Goal: Task Accomplishment & Management: Manage account settings

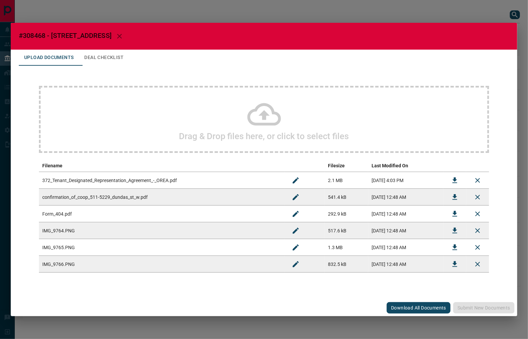
click at [40, 33] on span "#308468 - [STREET_ADDRESS]" at bounding box center [65, 36] width 93 height 8
copy span "308468"
click at [450, 213] on button "Download" at bounding box center [455, 214] width 16 height 16
click at [448, 199] on button "Download" at bounding box center [455, 197] width 16 height 16
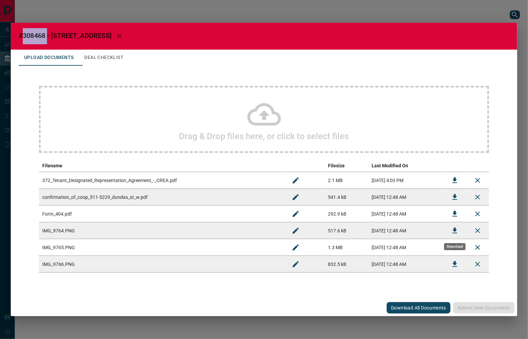
click at [456, 225] on button "Download" at bounding box center [455, 231] width 16 height 16
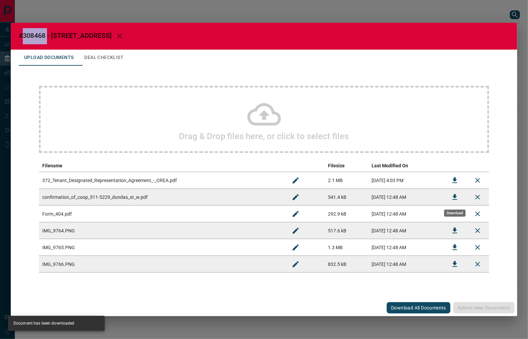
click at [450, 196] on button "Download" at bounding box center [455, 197] width 16 height 16
click at [125, 59] on button "Deal Checklist" at bounding box center [104, 58] width 50 height 16
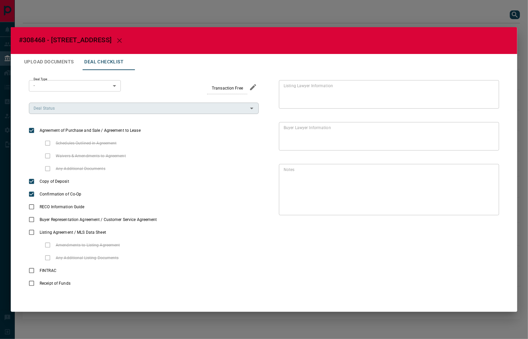
click at [49, 109] on input "Deal Status" at bounding box center [138, 108] width 215 height 7
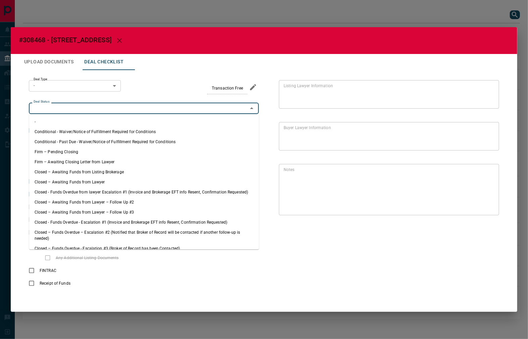
click at [70, 153] on li "Firm – Pending Closing" at bounding box center [144, 152] width 230 height 10
type input "**********"
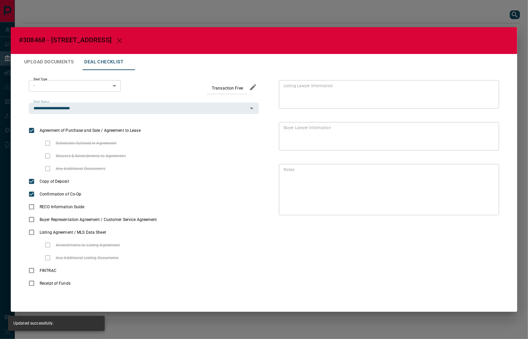
click at [77, 85] on body "Lead Transfers Leads Deals Listings Campaigns Quota Rules Agent Quotas Admin Mo…" at bounding box center [264, 163] width 528 height 326
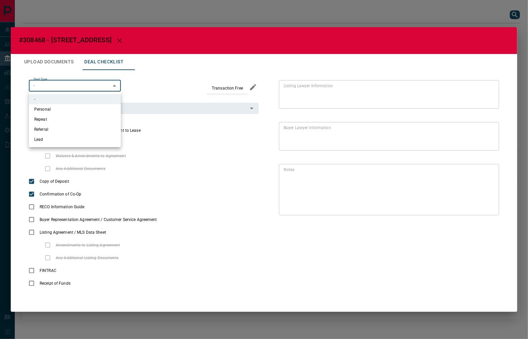
click at [58, 140] on li "Lead" at bounding box center [75, 140] width 92 height 10
type input "*"
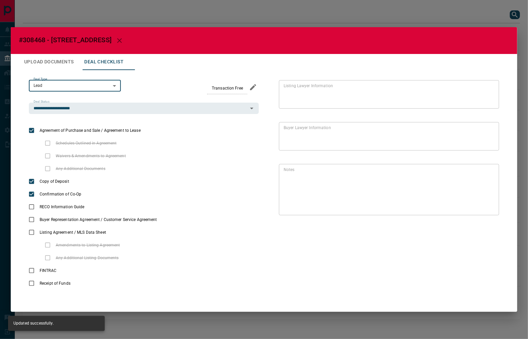
click at [59, 65] on button "Upload Documents" at bounding box center [49, 62] width 60 height 16
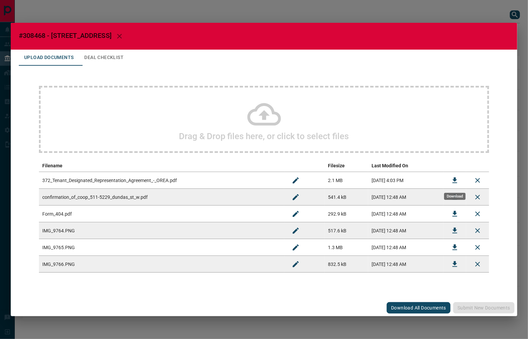
click at [452, 181] on icon "Download" at bounding box center [455, 180] width 8 height 8
click at [116, 58] on button "Deal Checklist" at bounding box center [104, 58] width 50 height 16
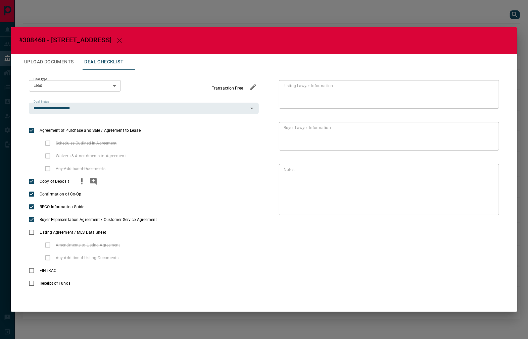
click at [96, 182] on icon "add note" at bounding box center [93, 181] width 7 height 7
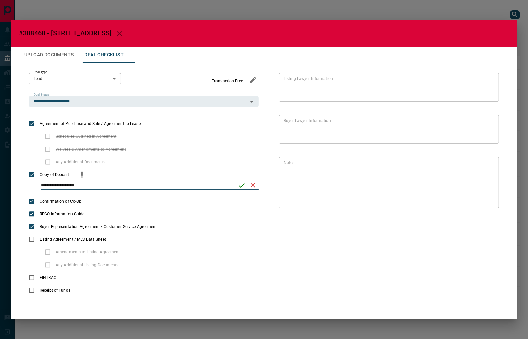
type input "**********"
click at [238, 185] on icon "save" at bounding box center [242, 185] width 8 height 8
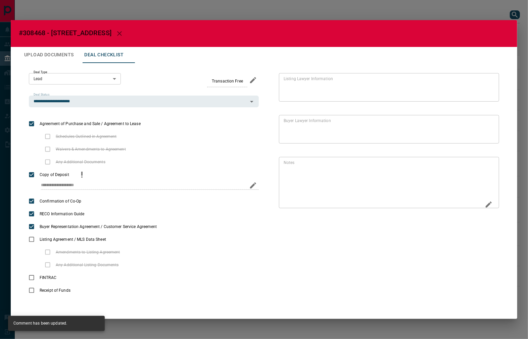
click at [482, 203] on div "* Notes" at bounding box center [389, 182] width 220 height 51
click at [486, 203] on icon "Edit" at bounding box center [488, 205] width 8 height 8
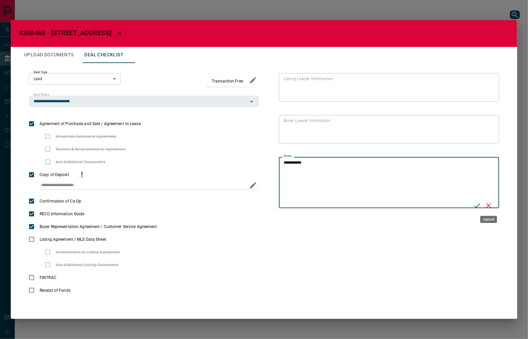
type textarea "**********"
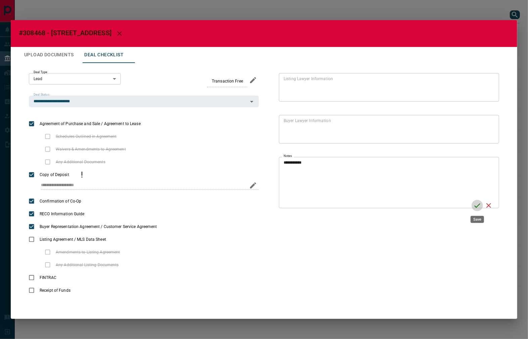
click at [478, 206] on icon "Save" at bounding box center [477, 206] width 8 height 8
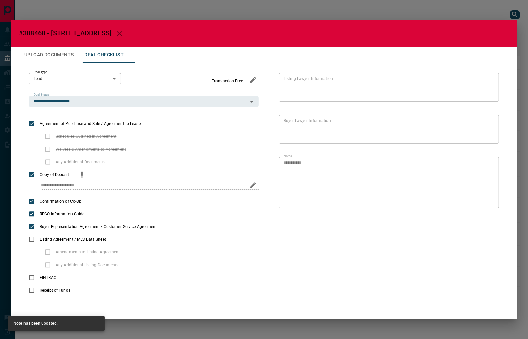
click at [65, 54] on button "Upload Documents" at bounding box center [49, 55] width 60 height 16
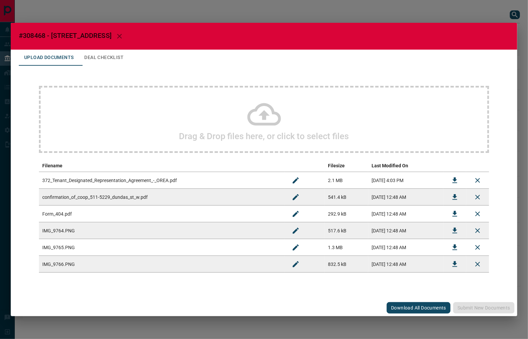
click at [169, 138] on div "Drag & Drop files here, or click to select files" at bounding box center [264, 119] width 450 height 67
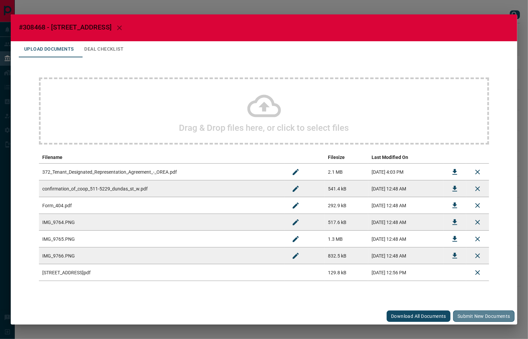
click at [478, 314] on button "Submit new documents" at bounding box center [483, 316] width 61 height 11
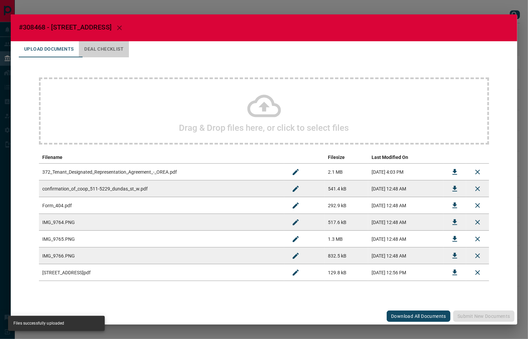
click at [99, 49] on button "Deal Checklist" at bounding box center [104, 49] width 50 height 16
